Goal: Find specific page/section: Find specific page/section

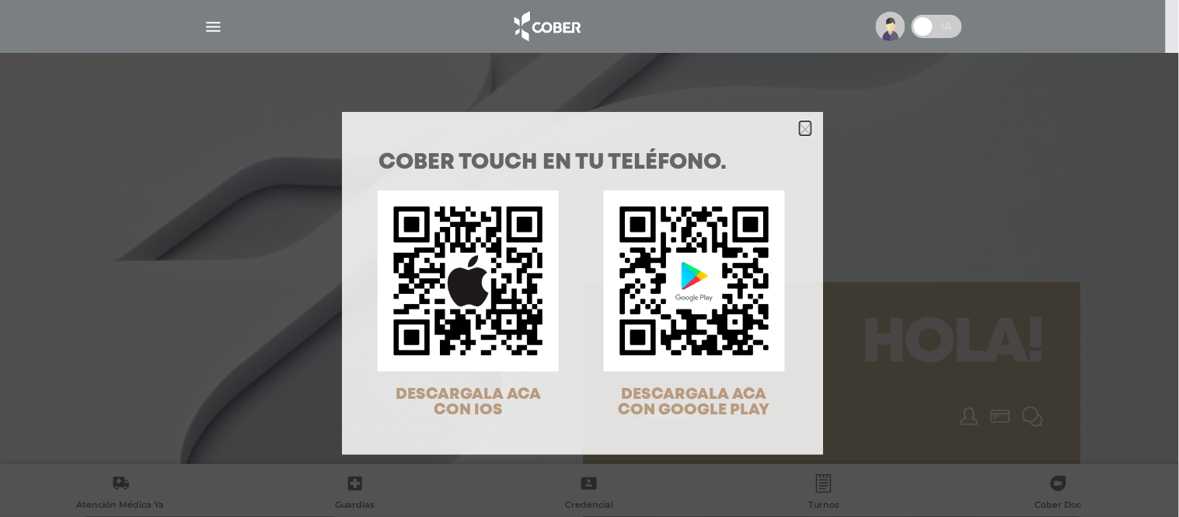
click at [799, 132] on polygon "Close" at bounding box center [805, 130] width 12 height 12
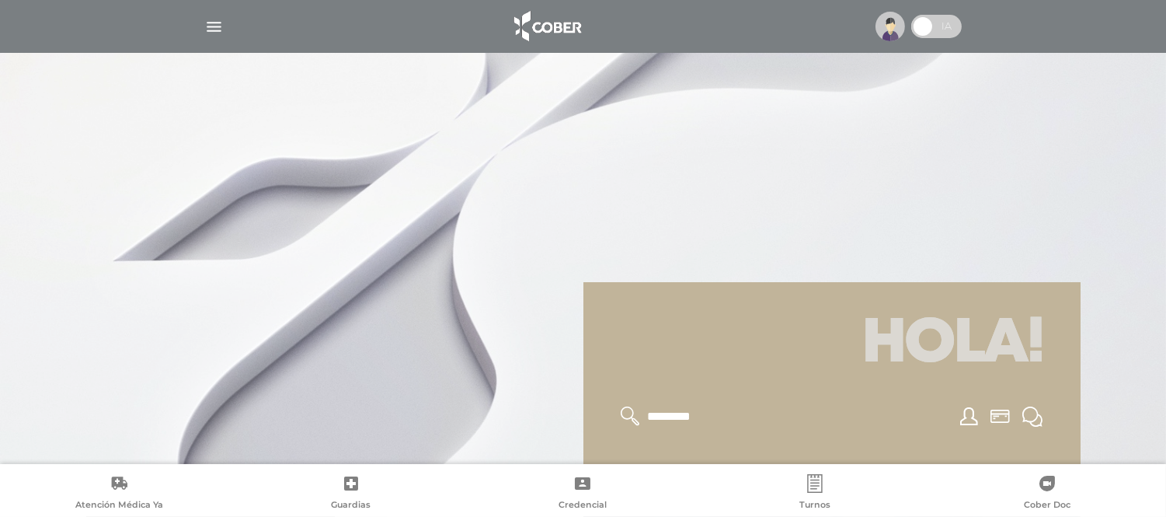
click at [210, 20] on img "button" at bounding box center [213, 26] width 19 height 19
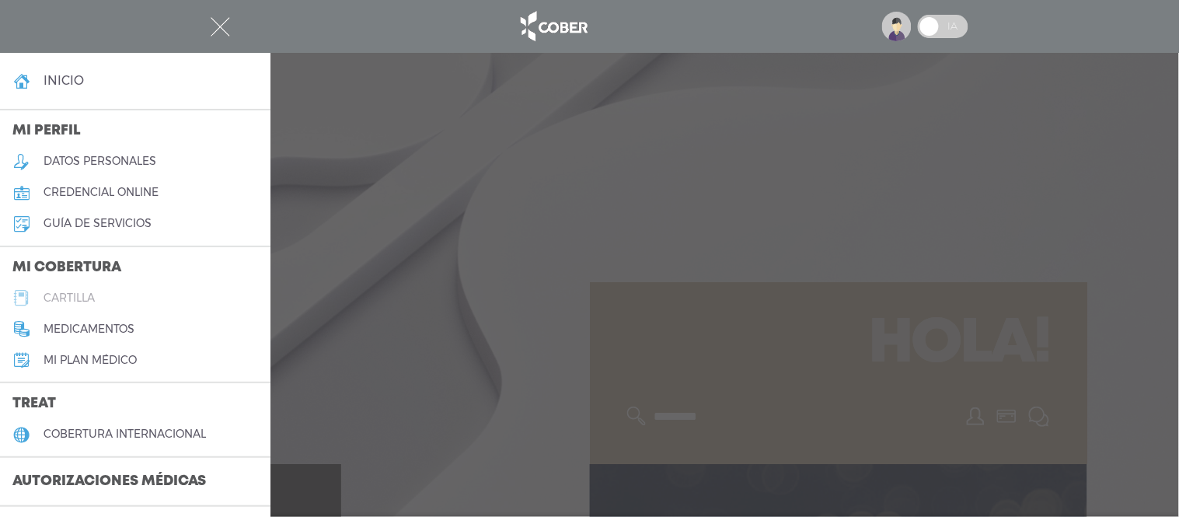
click at [94, 286] on link "cartilla" at bounding box center [135, 297] width 270 height 31
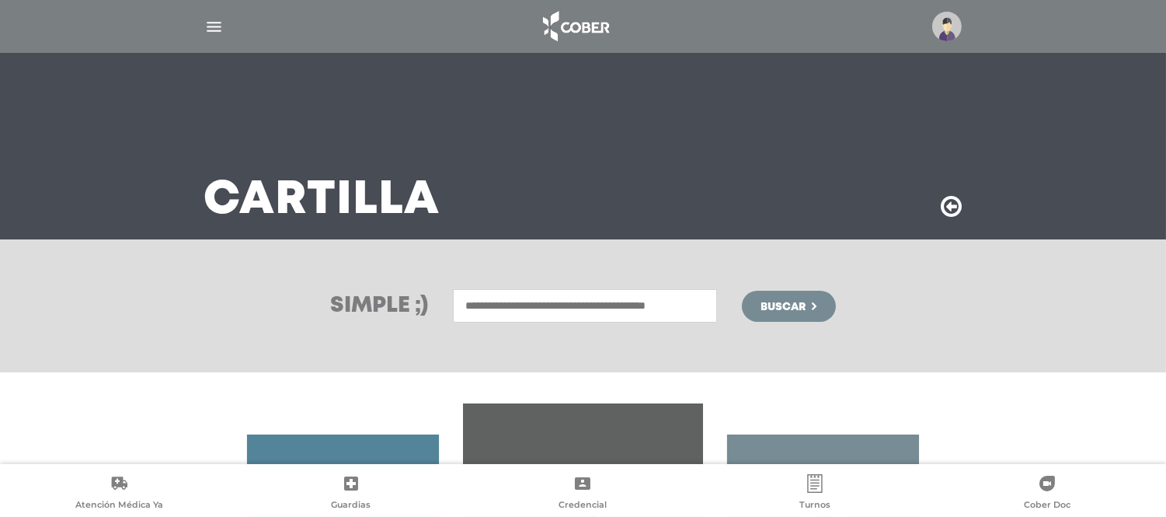
click at [689, 321] on input "text" at bounding box center [585, 305] width 264 height 33
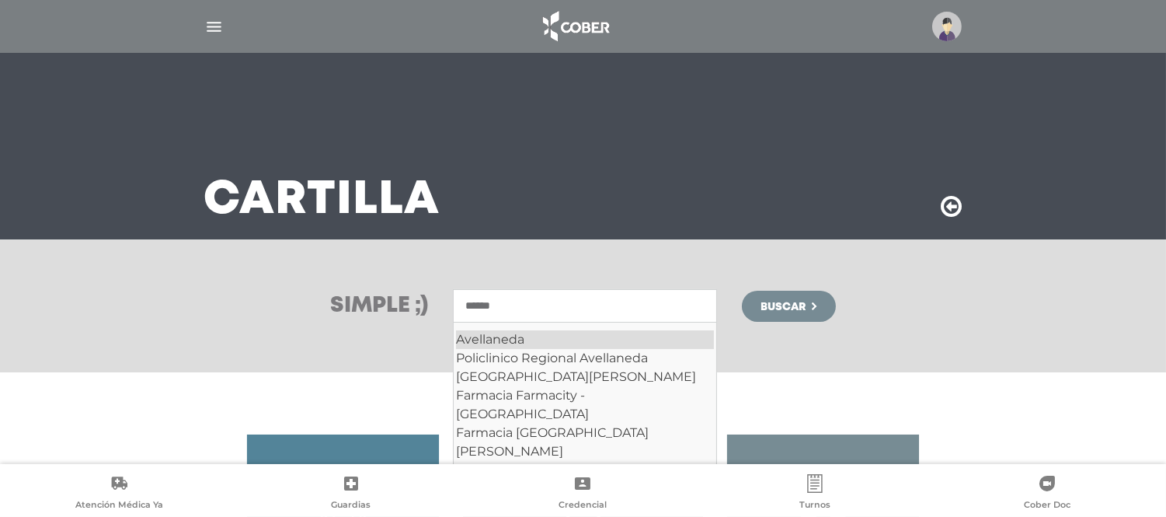
click at [653, 336] on div "Avellaneda" at bounding box center [585, 339] width 258 height 19
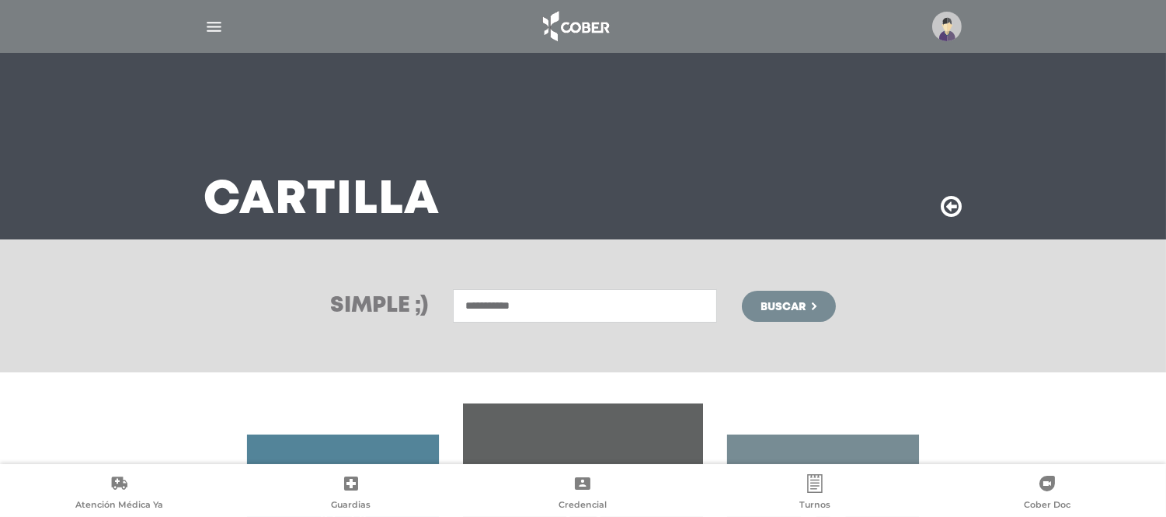
type input "**********"
click at [771, 312] on span "Buscar" at bounding box center [783, 306] width 45 height 11
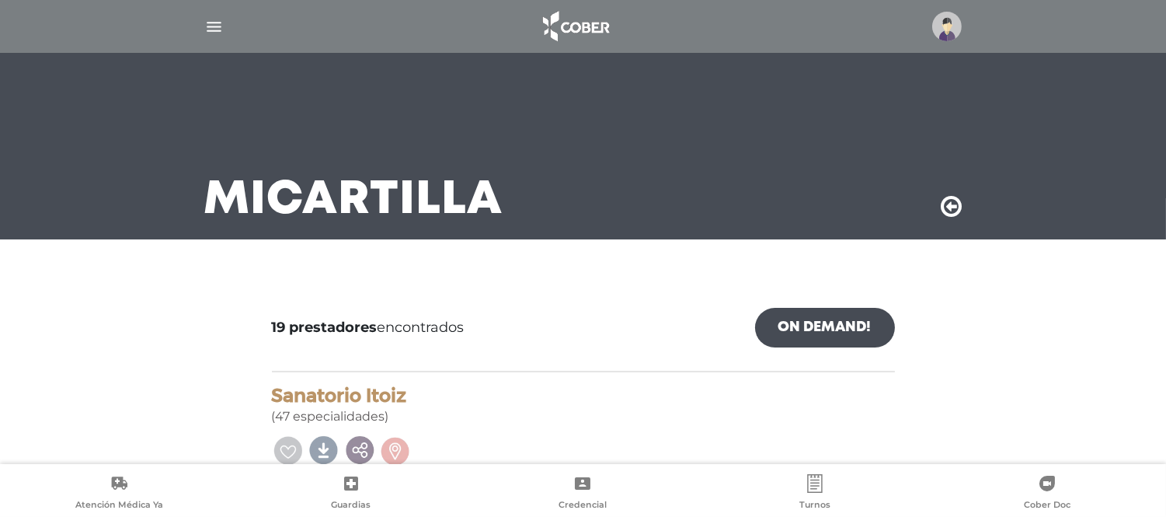
scroll to position [345, 0]
